Goal: Task Accomplishment & Management: Manage account settings

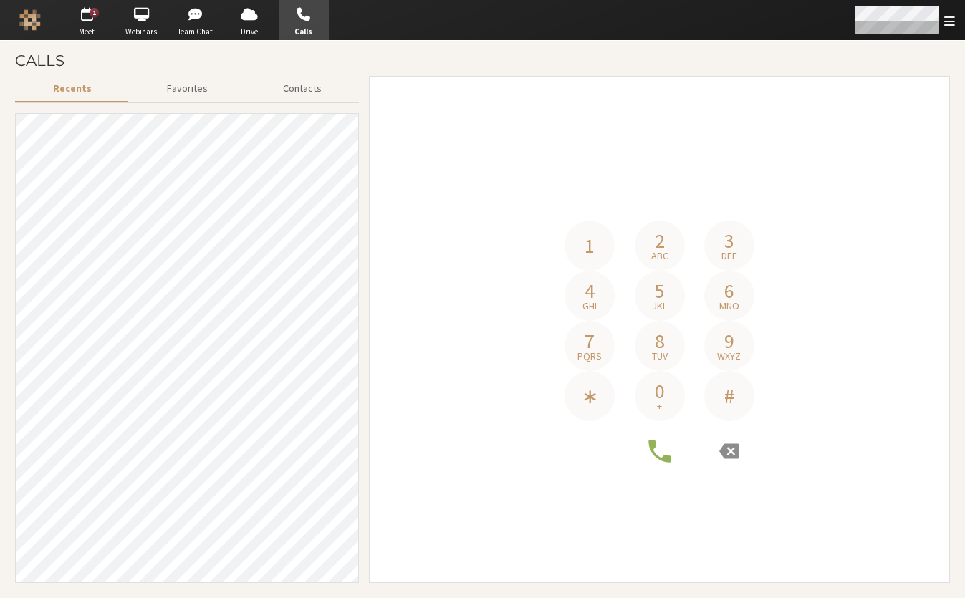
click at [911, 1] on div "Open menu" at bounding box center [904, 20] width 123 height 40
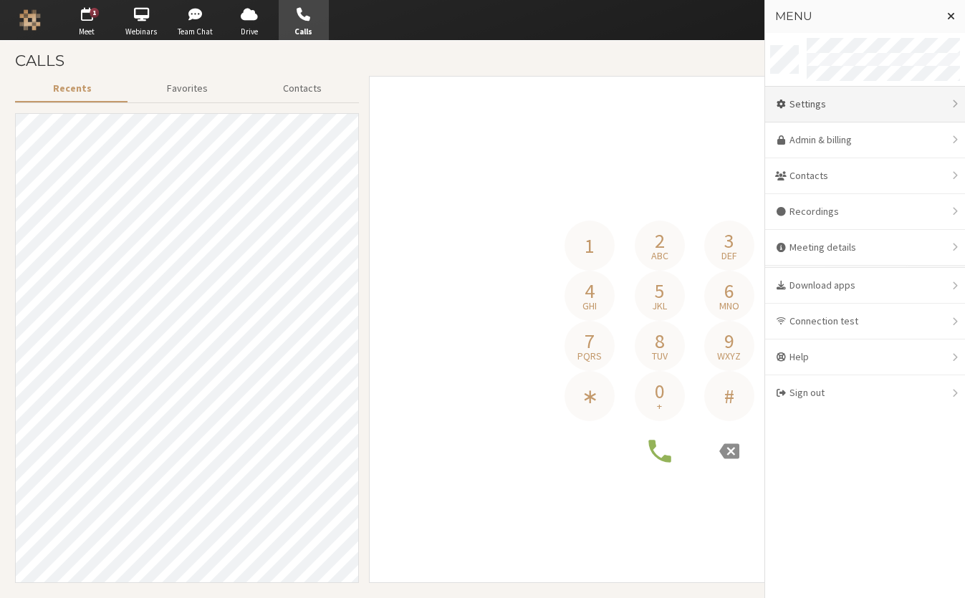
click at [845, 109] on div "Settings" at bounding box center [865, 105] width 200 height 36
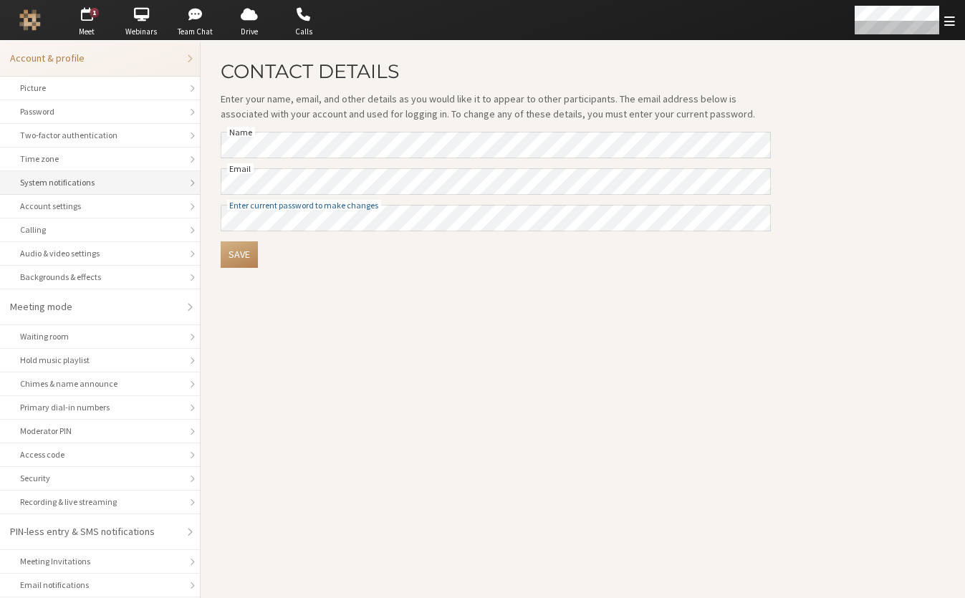
click at [89, 180] on div "System notifications" at bounding box center [100, 182] width 160 height 13
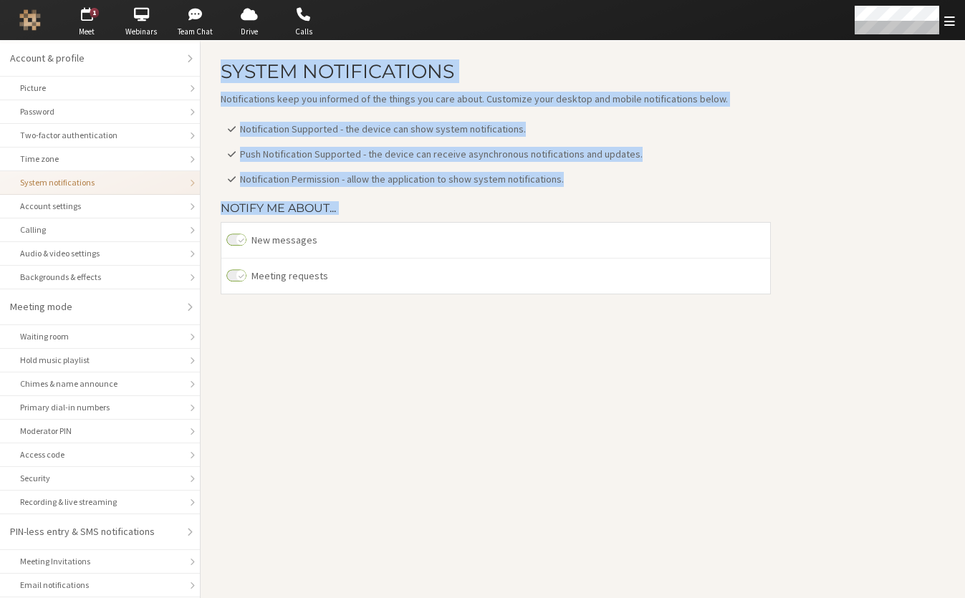
drag, startPoint x: 223, startPoint y: 71, endPoint x: 361, endPoint y: 216, distance: 200.2
click at [361, 216] on div "System notifications Notifications keep you informed of the things you care abo…" at bounding box center [496, 183] width 550 height 244
copy div "System notifications Notifications keep you informed of the things you care abo…"
